Goal: Navigation & Orientation: Find specific page/section

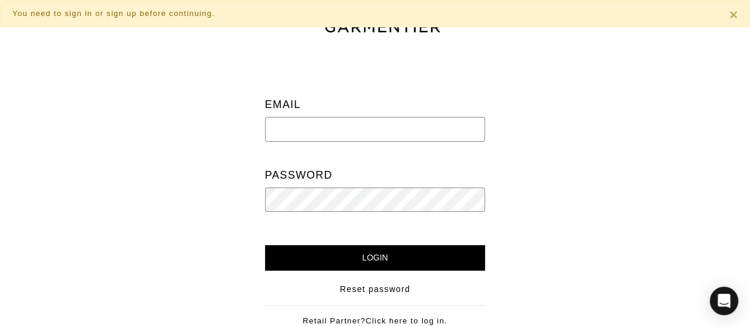
click at [375, 135] on input "email" at bounding box center [375, 129] width 221 height 25
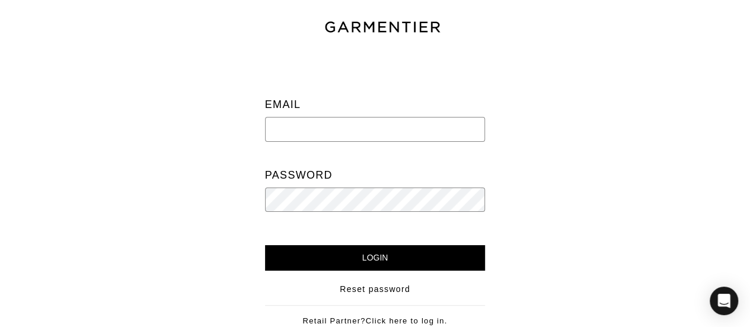
type input "[PERSON_NAME][EMAIL_ADDRESS][PERSON_NAME][DOMAIN_NAME]"
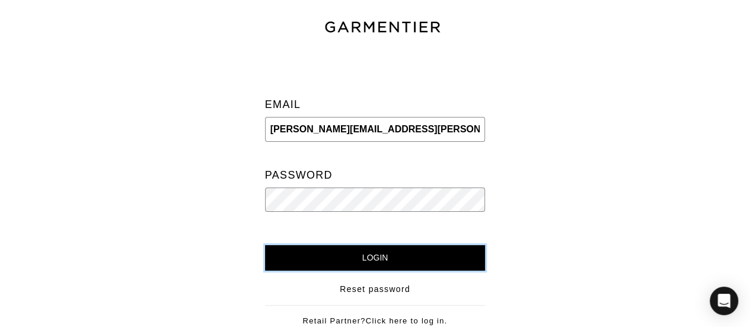
click at [388, 255] on input "Login" at bounding box center [375, 258] width 221 height 26
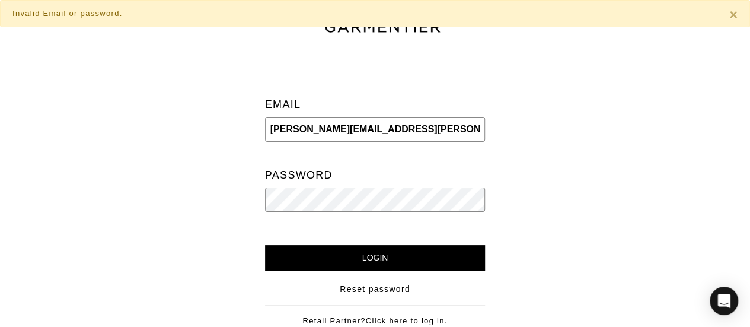
click at [385, 124] on input "[PERSON_NAME][EMAIL_ADDRESS][PERSON_NAME][DOMAIN_NAME]" at bounding box center [375, 129] width 221 height 25
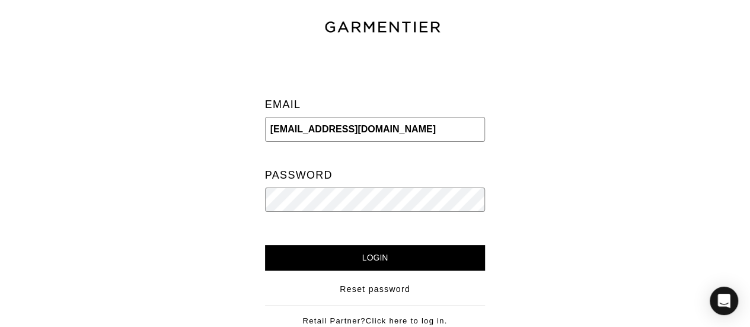
type input "contact@kendralasalle.com"
click at [384, 250] on input "Login" at bounding box center [375, 258] width 221 height 26
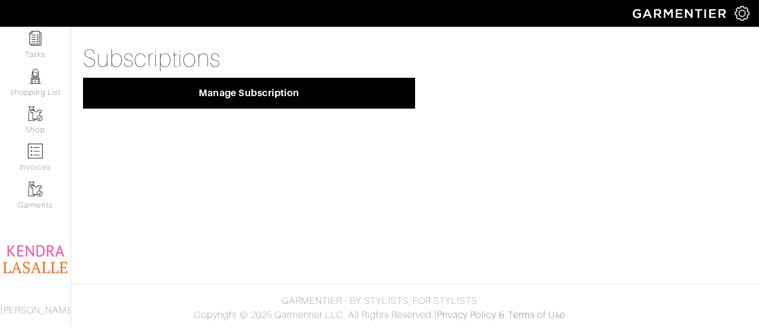
scroll to position [145, 0]
click at [32, 234] on img at bounding box center [35, 258] width 71 height 89
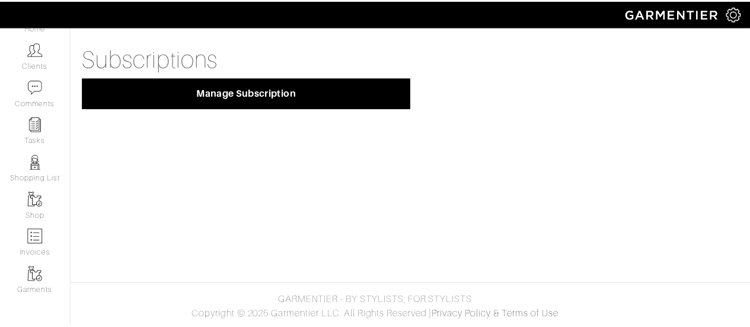
scroll to position [0, 0]
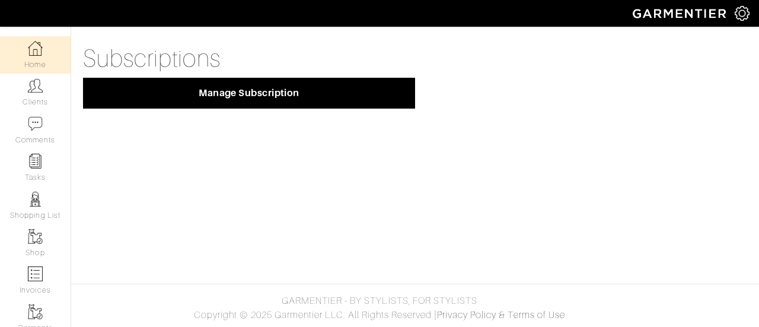
click at [28, 52] on img at bounding box center [35, 48] width 15 height 15
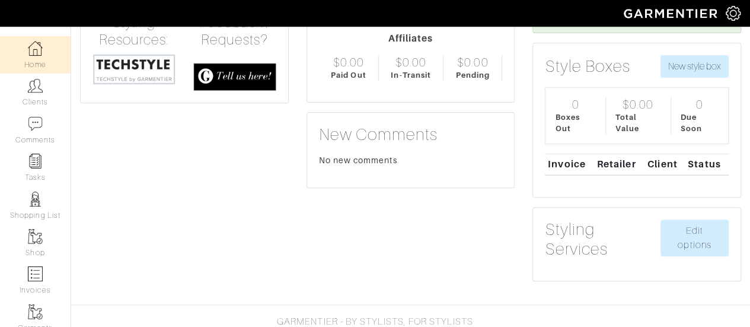
scroll to position [110, 0]
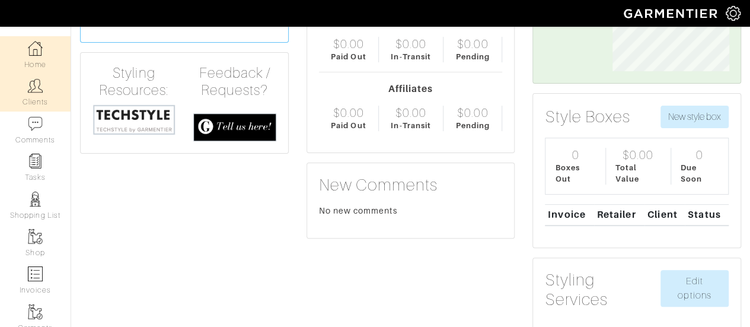
click at [28, 92] on img at bounding box center [35, 85] width 15 height 15
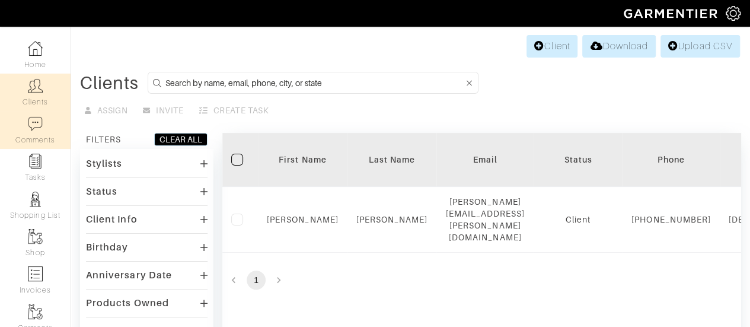
click at [37, 122] on img at bounding box center [35, 123] width 15 height 15
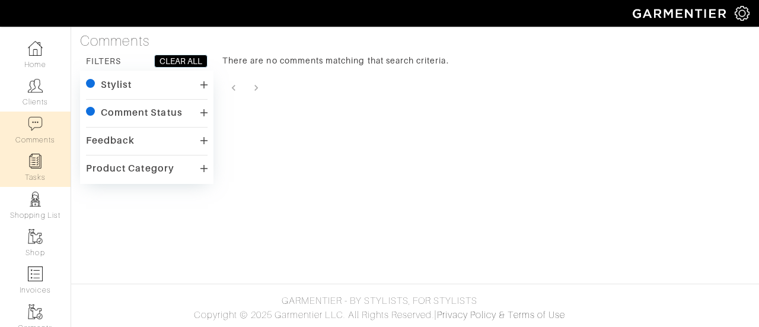
click at [32, 177] on link "Tasks" at bounding box center [35, 167] width 71 height 37
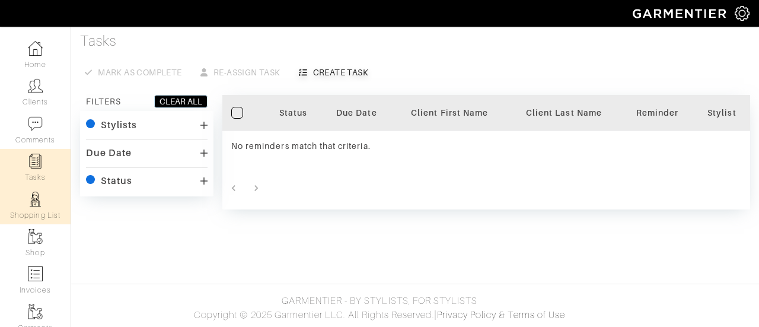
click at [30, 208] on link "Shopping List" at bounding box center [35, 205] width 71 height 37
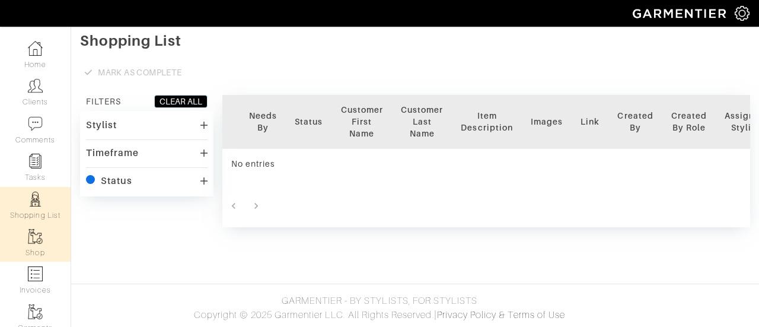
click at [30, 244] on img at bounding box center [35, 236] width 15 height 15
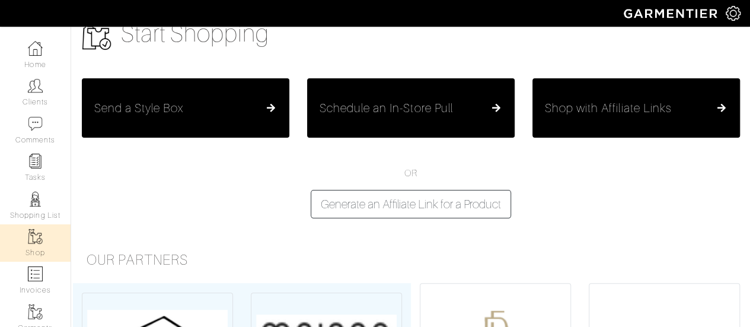
scroll to position [47, 0]
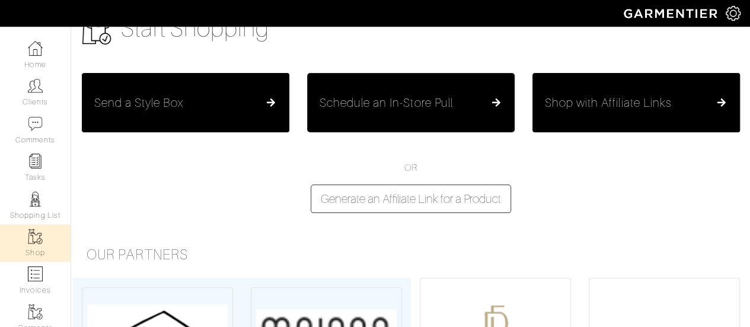
click at [446, 123] on button "Schedule an In-Store Pull" at bounding box center [411, 102] width 208 height 59
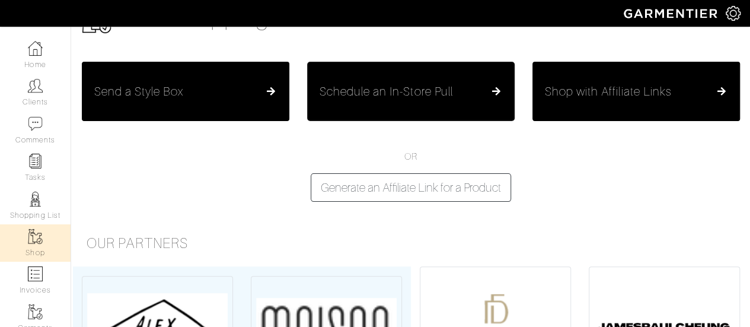
scroll to position [0, 0]
